Goal: Information Seeking & Learning: Find specific fact

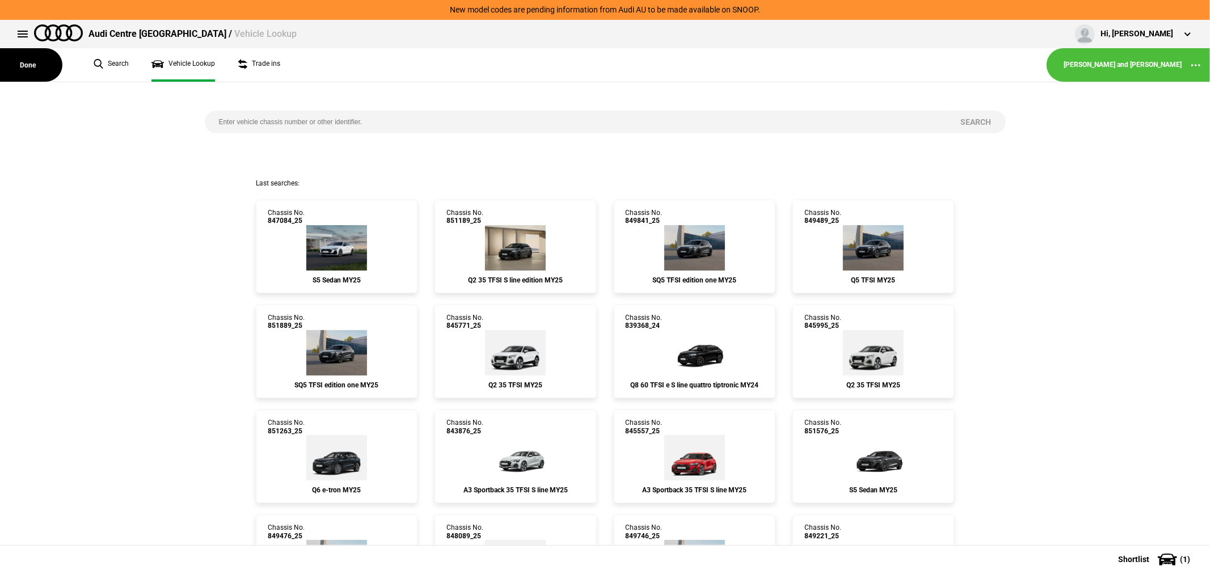
click at [306, 131] on input "search" at bounding box center [576, 122] width 742 height 23
type input "848312"
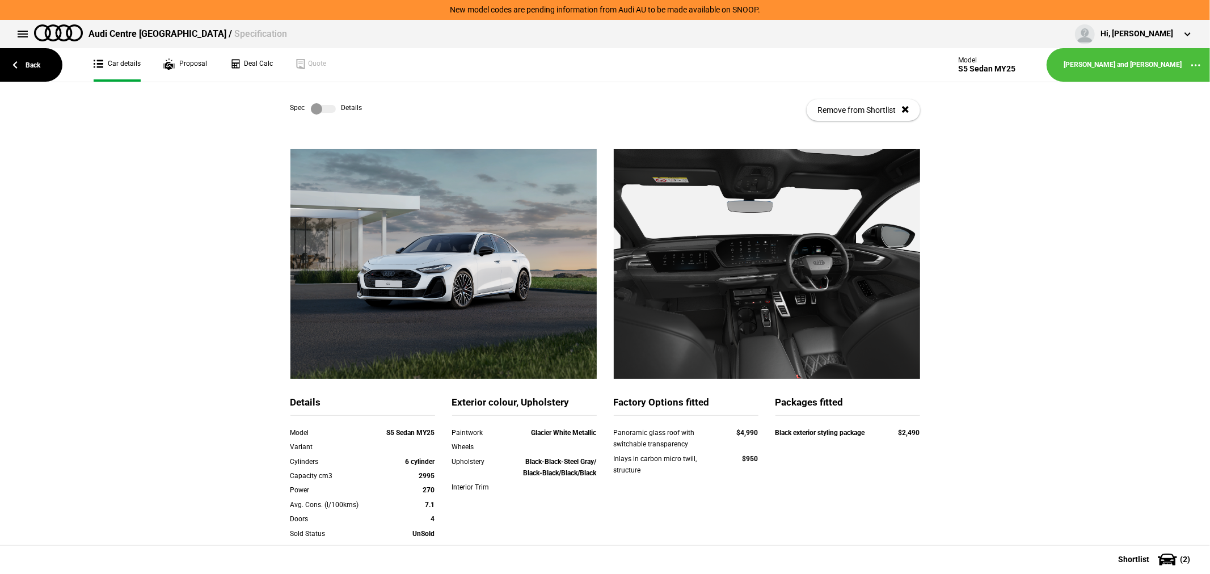
click at [319, 105] on label at bounding box center [323, 108] width 25 height 11
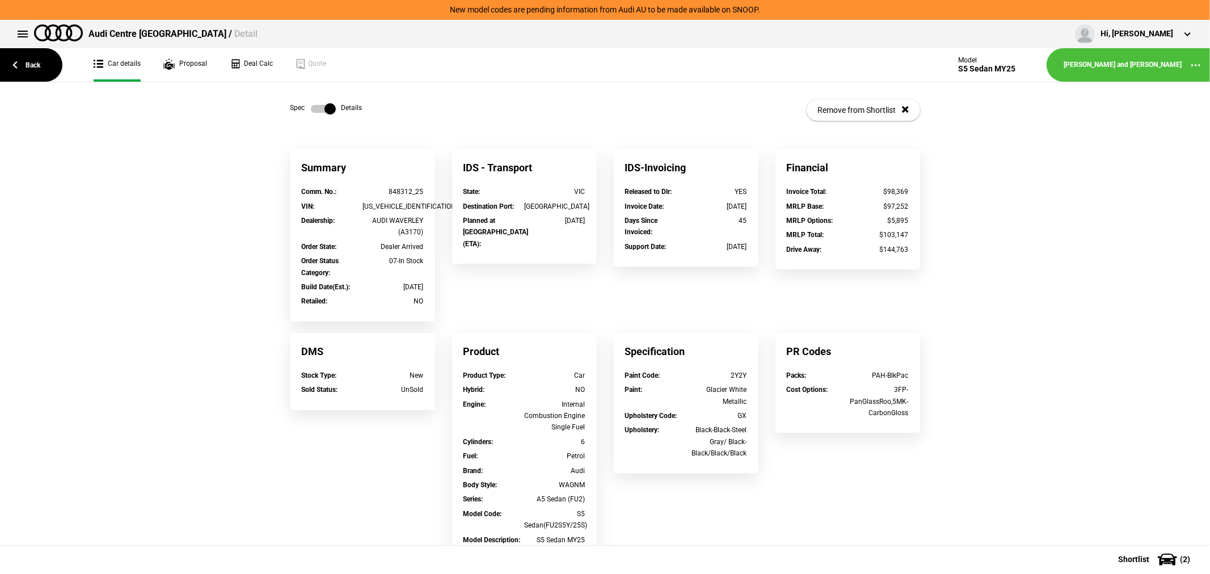
click at [319, 105] on label at bounding box center [323, 108] width 25 height 11
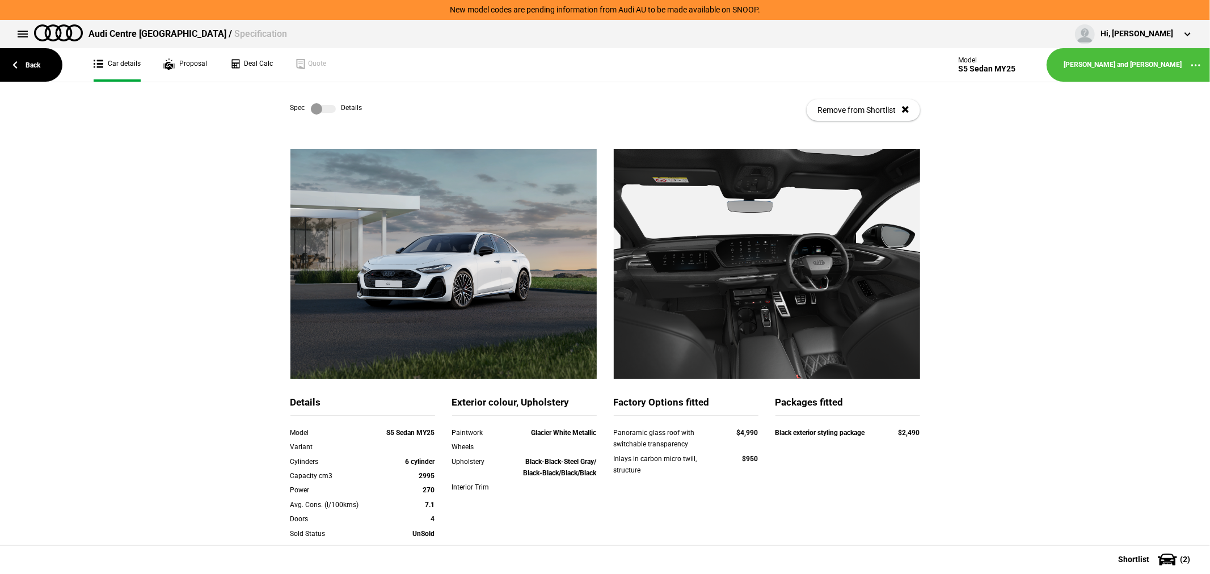
click at [322, 110] on label at bounding box center [323, 108] width 25 height 11
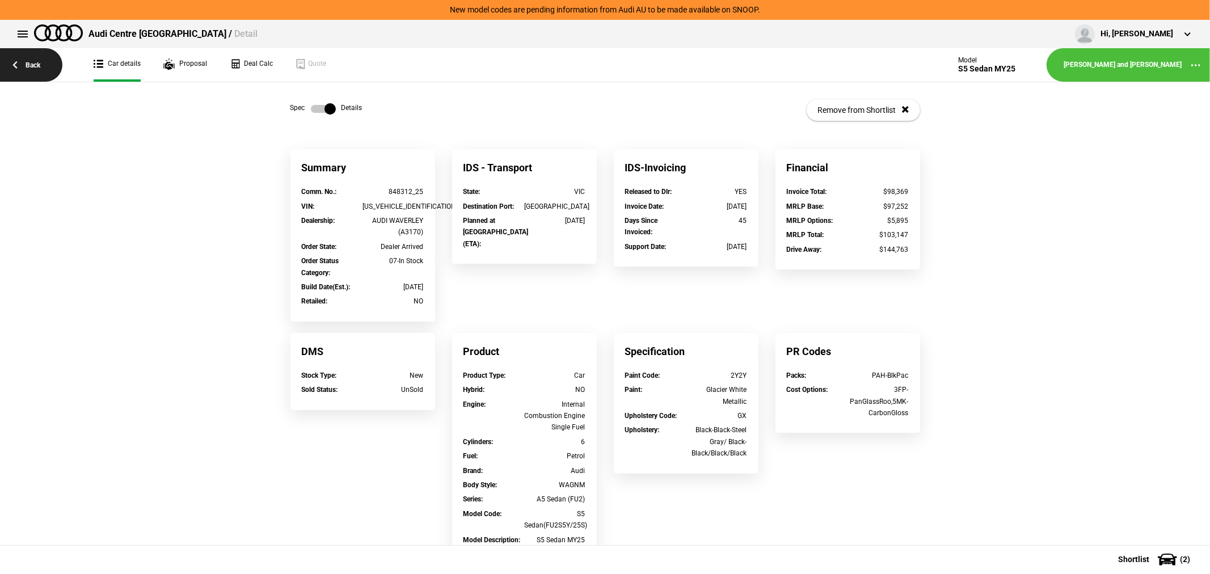
click at [47, 69] on link "Back" at bounding box center [31, 64] width 62 height 33
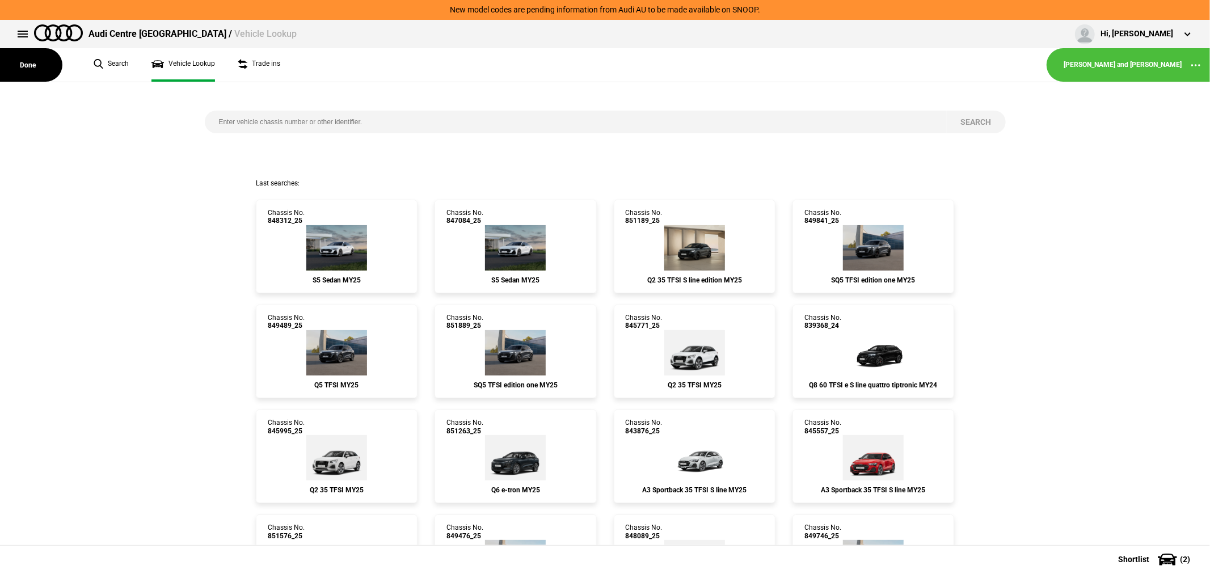
click at [372, 122] on input "search" at bounding box center [576, 122] width 742 height 23
type input "849489"
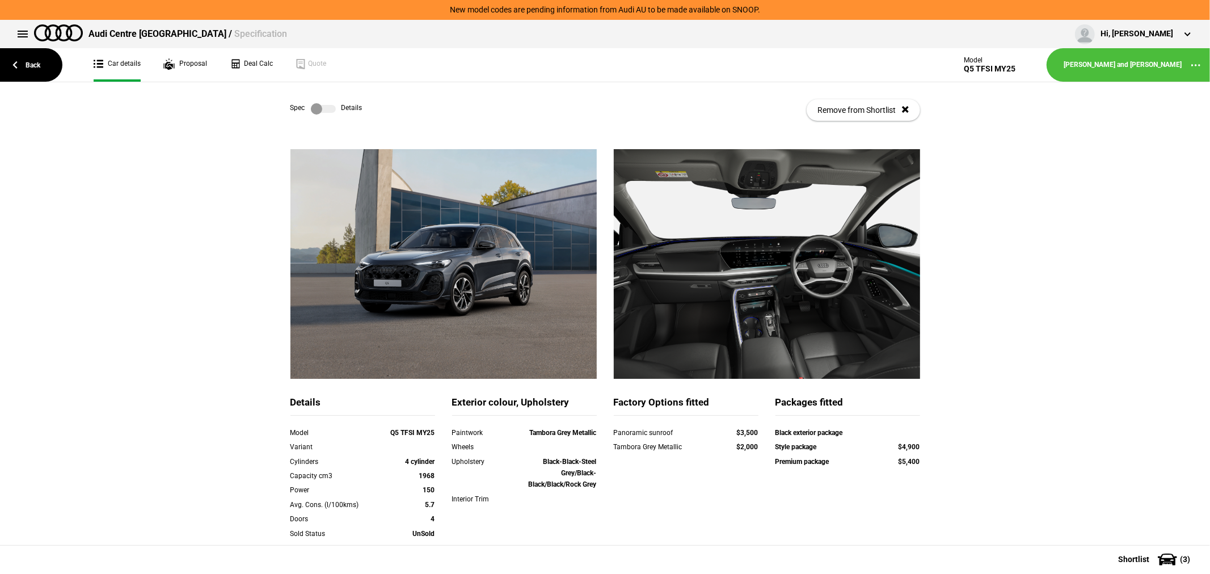
click at [311, 107] on label at bounding box center [323, 108] width 25 height 11
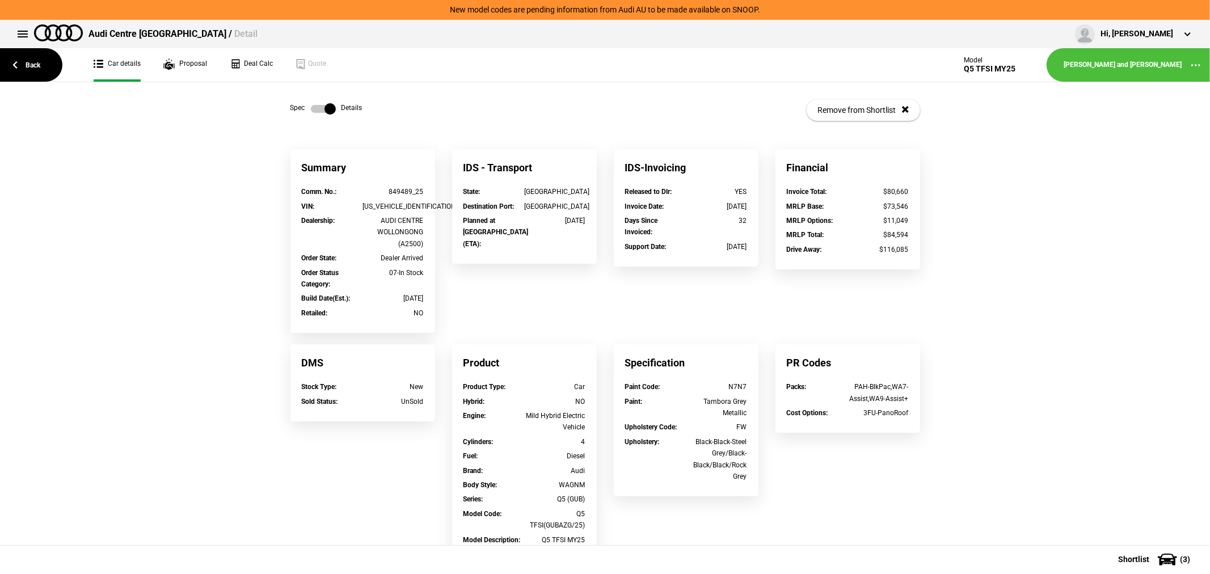
click at [375, 205] on div "[US_VEHICLE_IDENTIFICATION_NUMBER]" at bounding box center [392, 206] width 61 height 11
copy div "[US_VEHICLE_IDENTIFICATION_NUMBER]"
